Goal: Check status: Check status

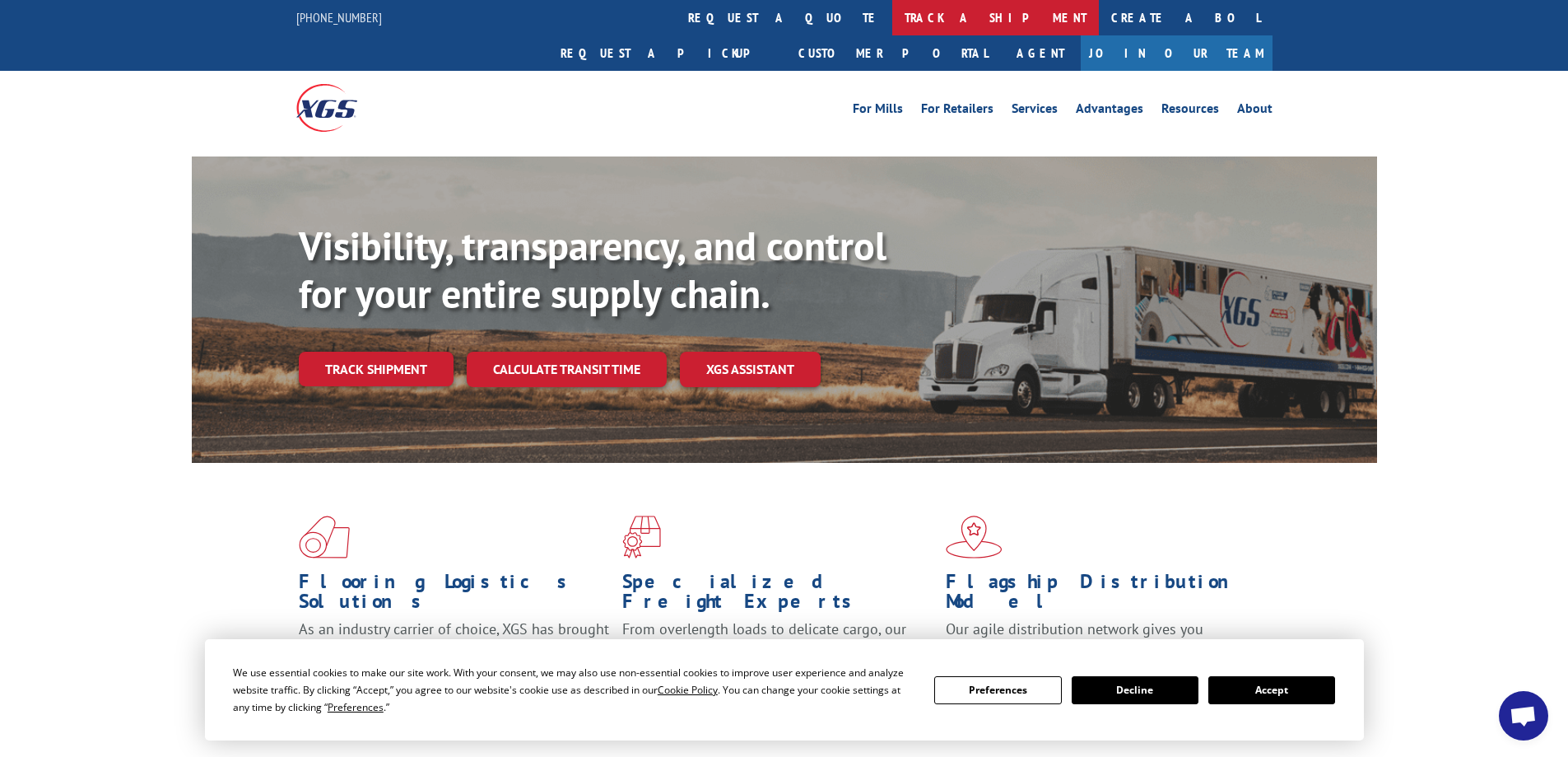
click at [892, 19] on link "track a shipment" at bounding box center [995, 17] width 207 height 35
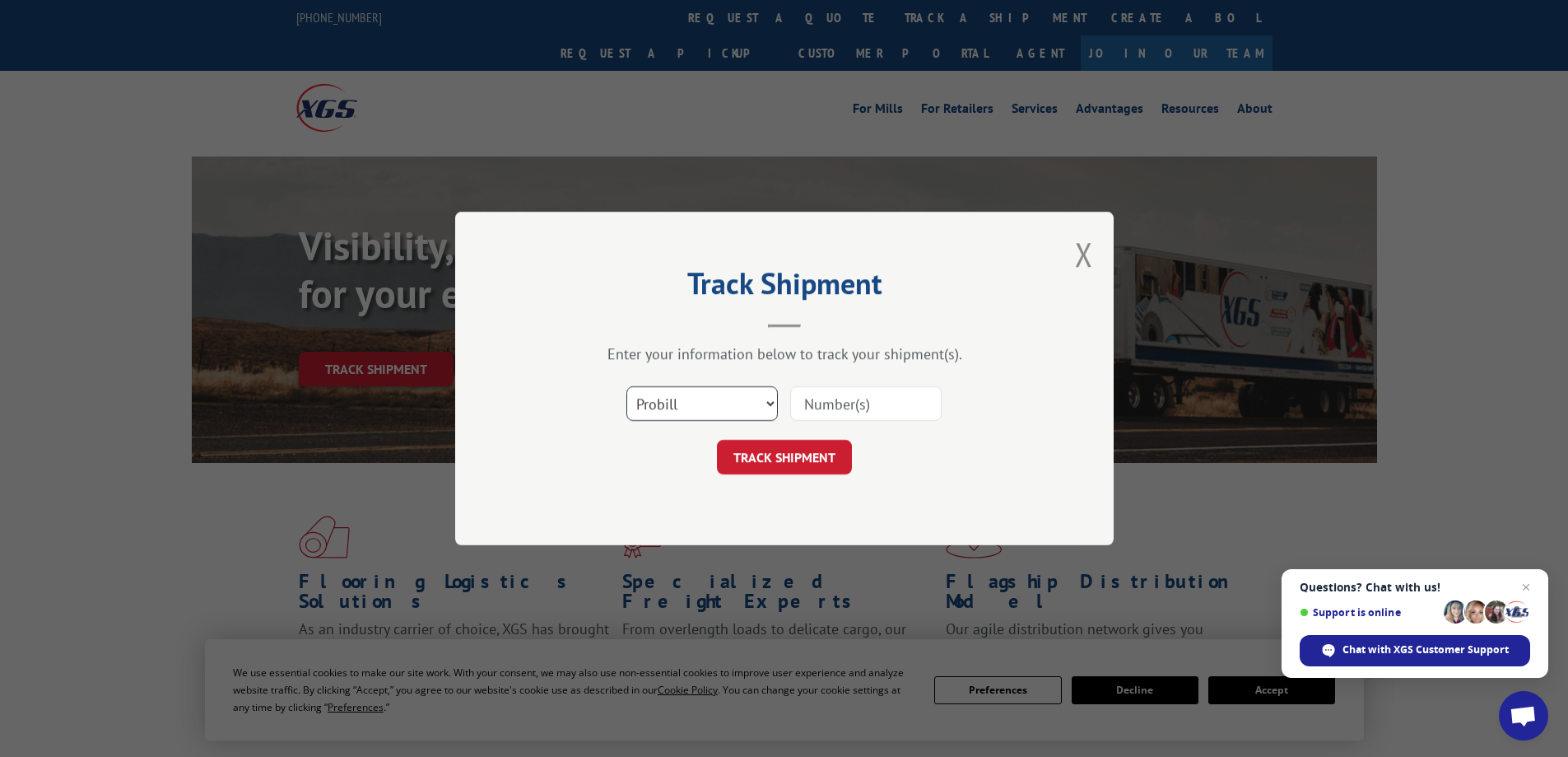
click at [702, 409] on select "Select category... Probill BOL PO" at bounding box center [702, 404] width 151 height 35
select select "bol"
click at [626, 386] on select "Select category... Probill BOL PO" at bounding box center [702, 404] width 151 height 35
click at [827, 393] on input at bounding box center [866, 404] width 151 height 35
paste input "7058042"
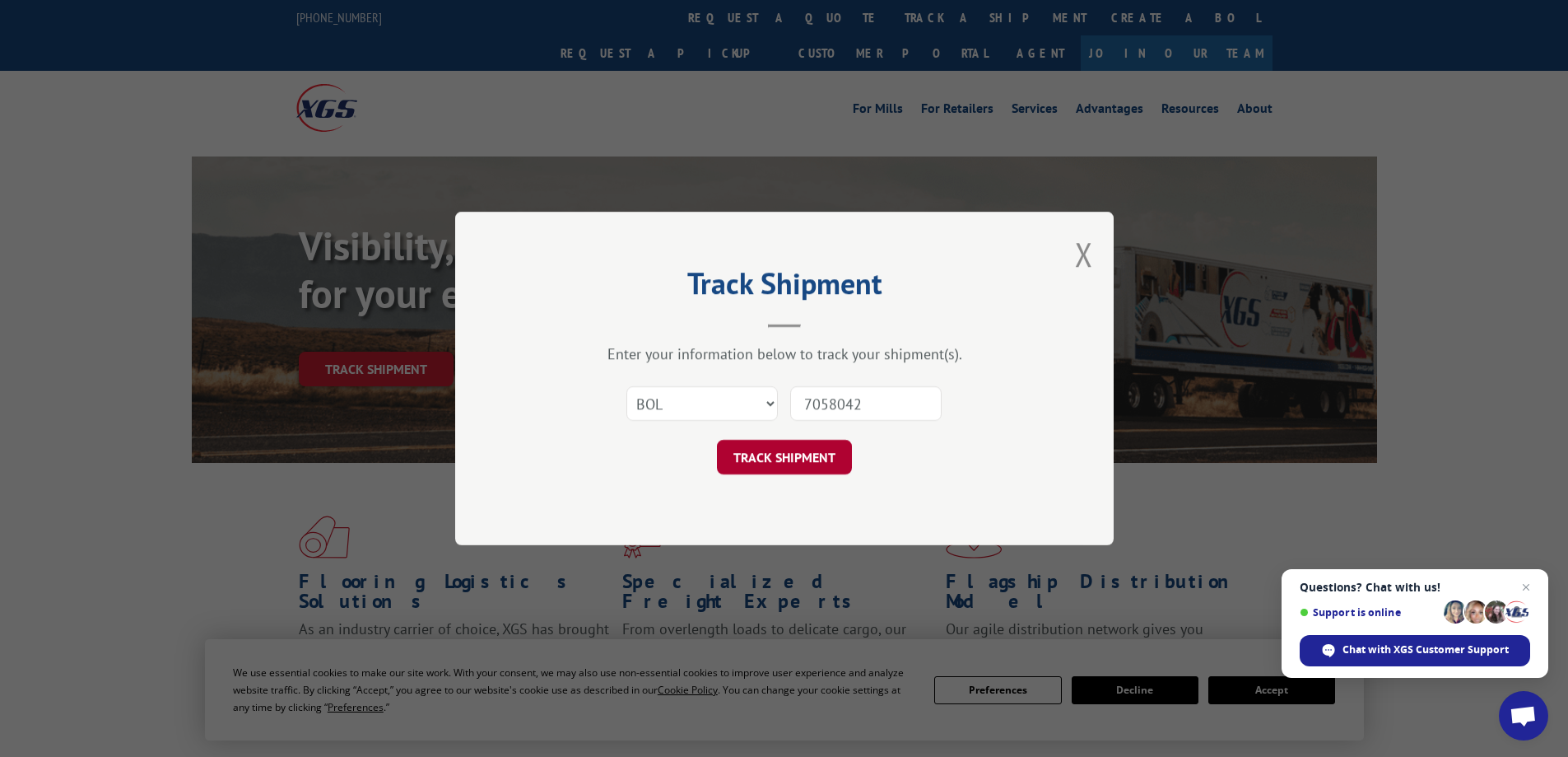
type input "7058042"
click at [761, 469] on button "TRACK SHIPMENT" at bounding box center [784, 457] width 135 height 35
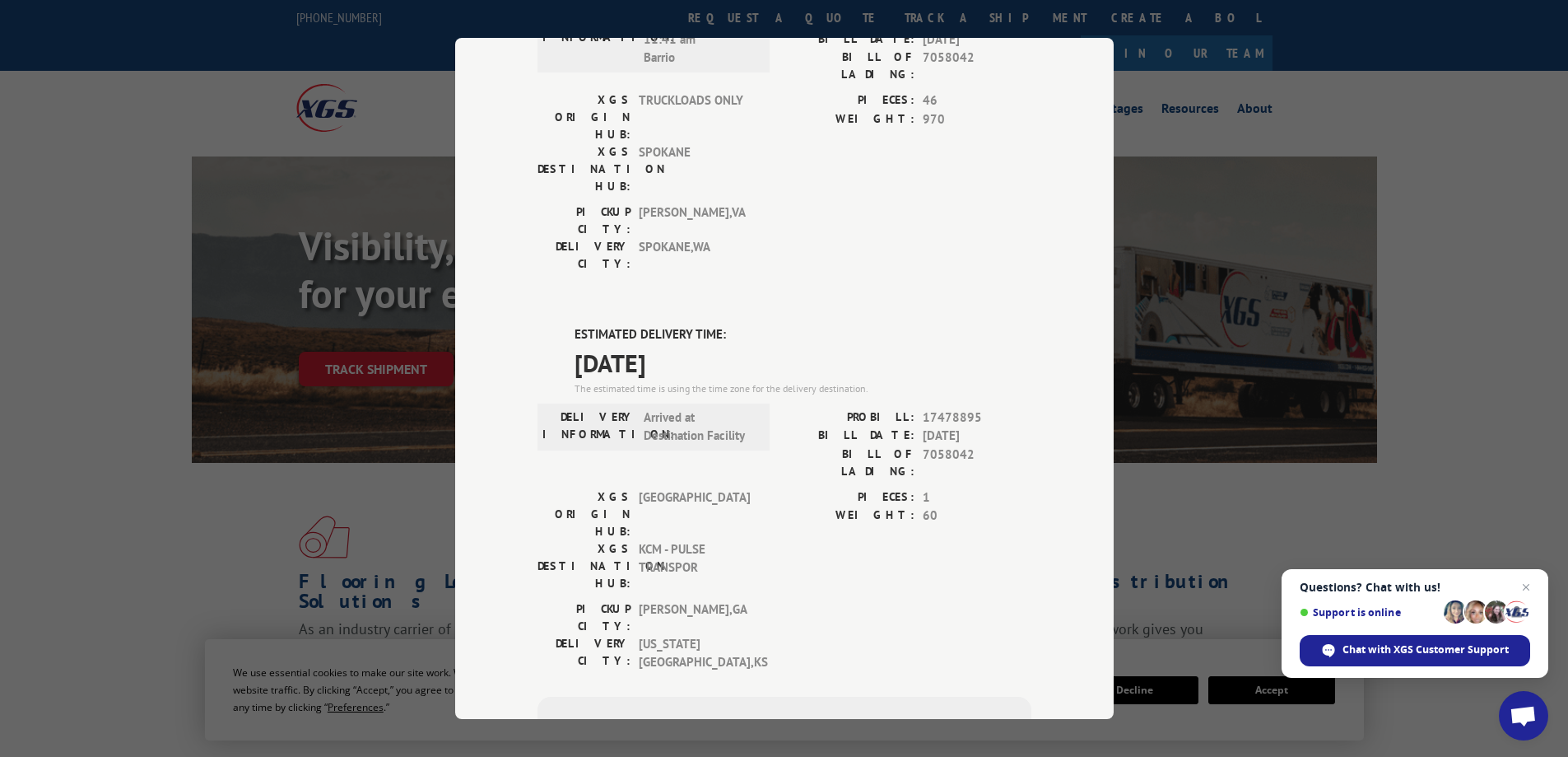
scroll to position [518, 0]
